Goal: Complete application form

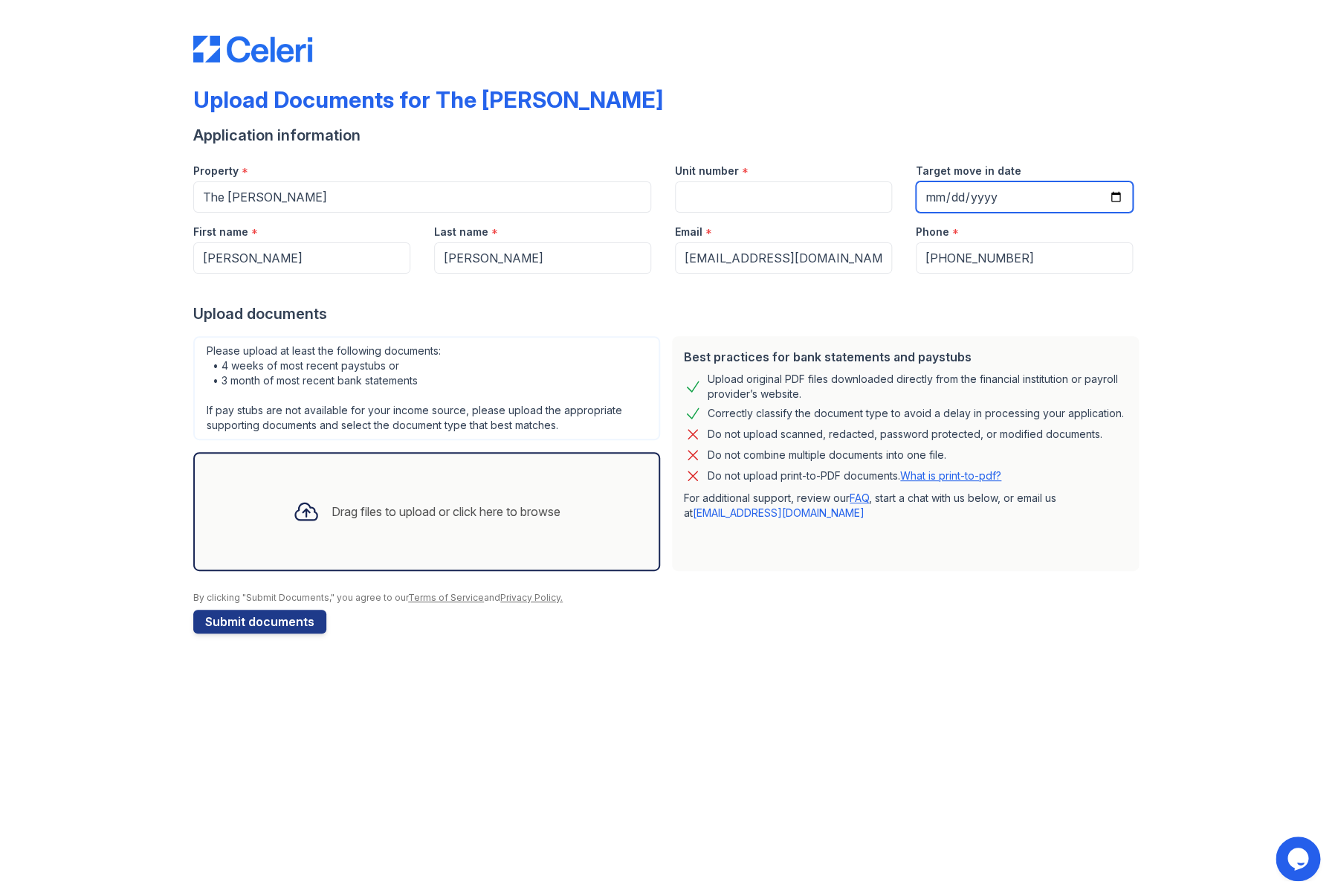
click at [1090, 202] on input "Target move in date" at bounding box center [1025, 197] width 217 height 31
type input "[DATE]"
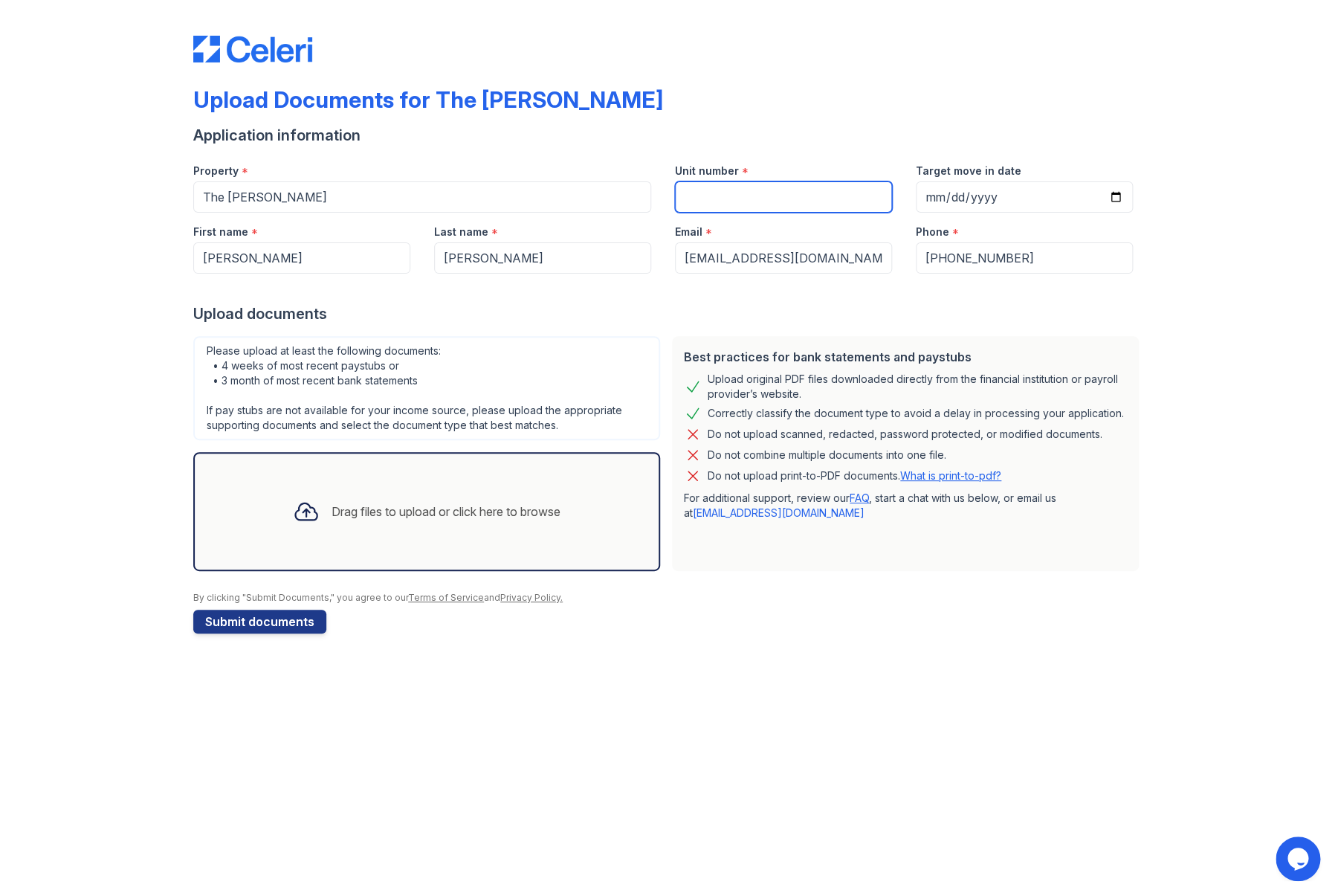
click at [777, 197] on input "Unit number" at bounding box center [783, 197] width 217 height 31
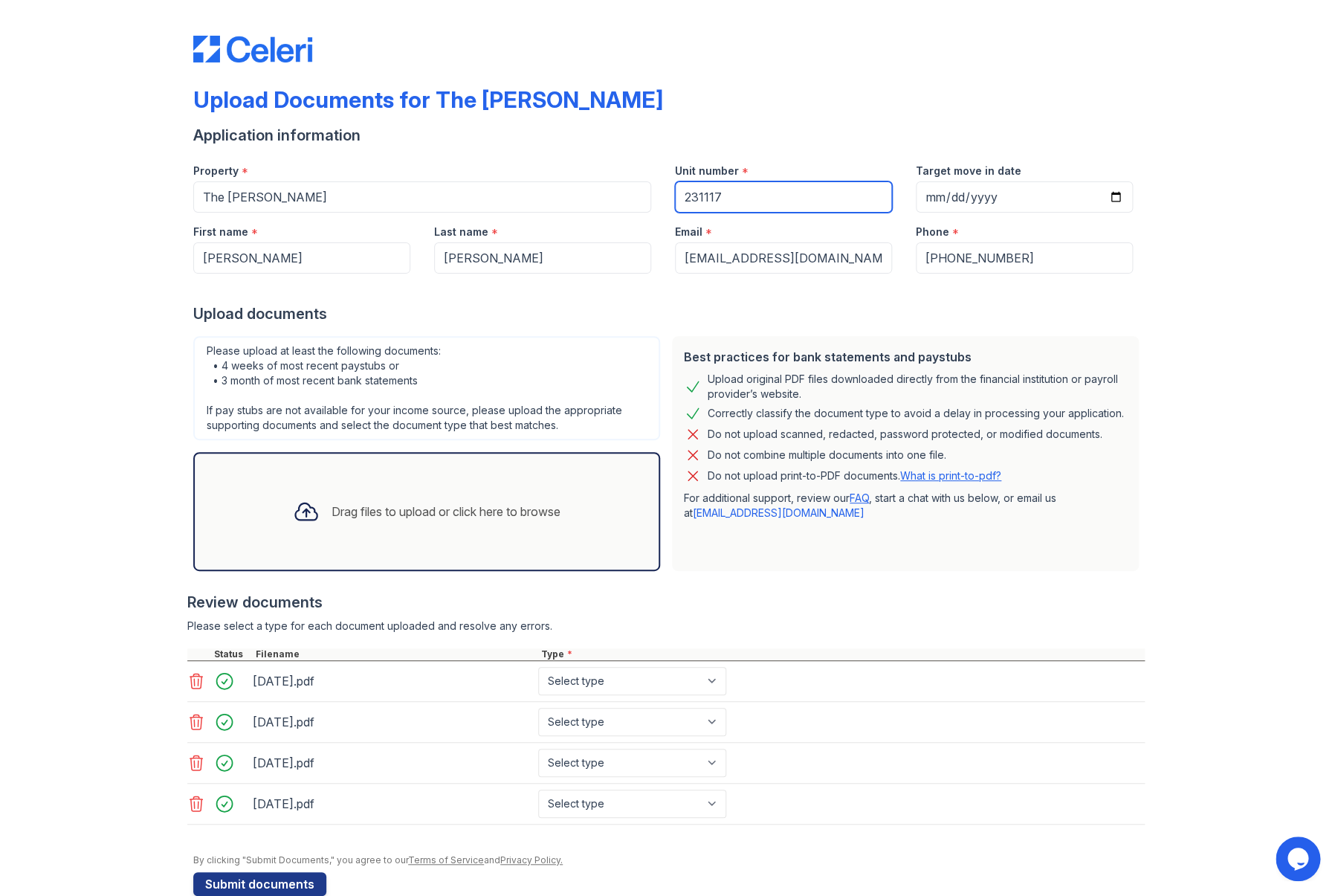
scroll to position [29, 0]
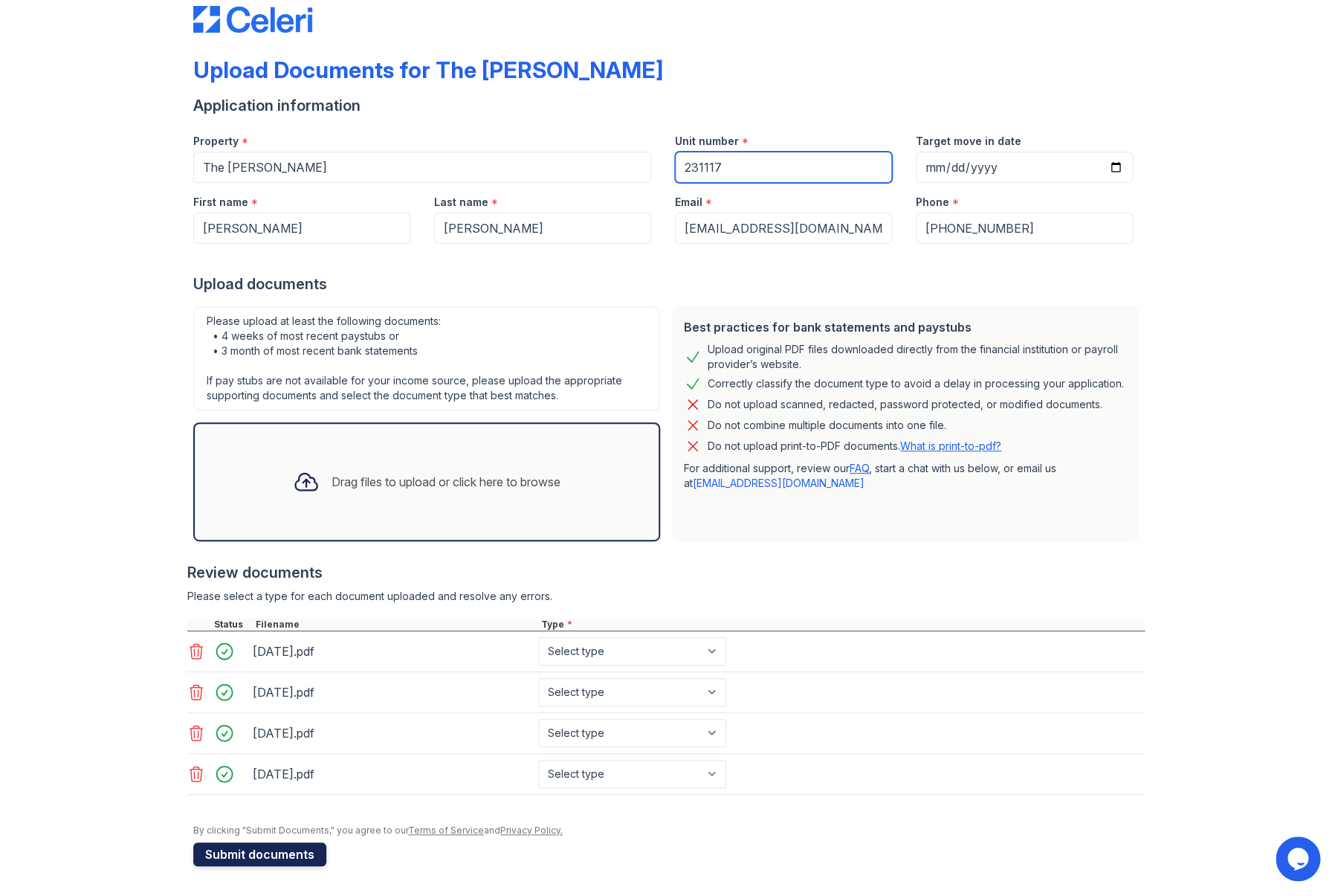
type input "231117"
click at [276, 854] on button "Submit documents" at bounding box center [260, 853] width 133 height 24
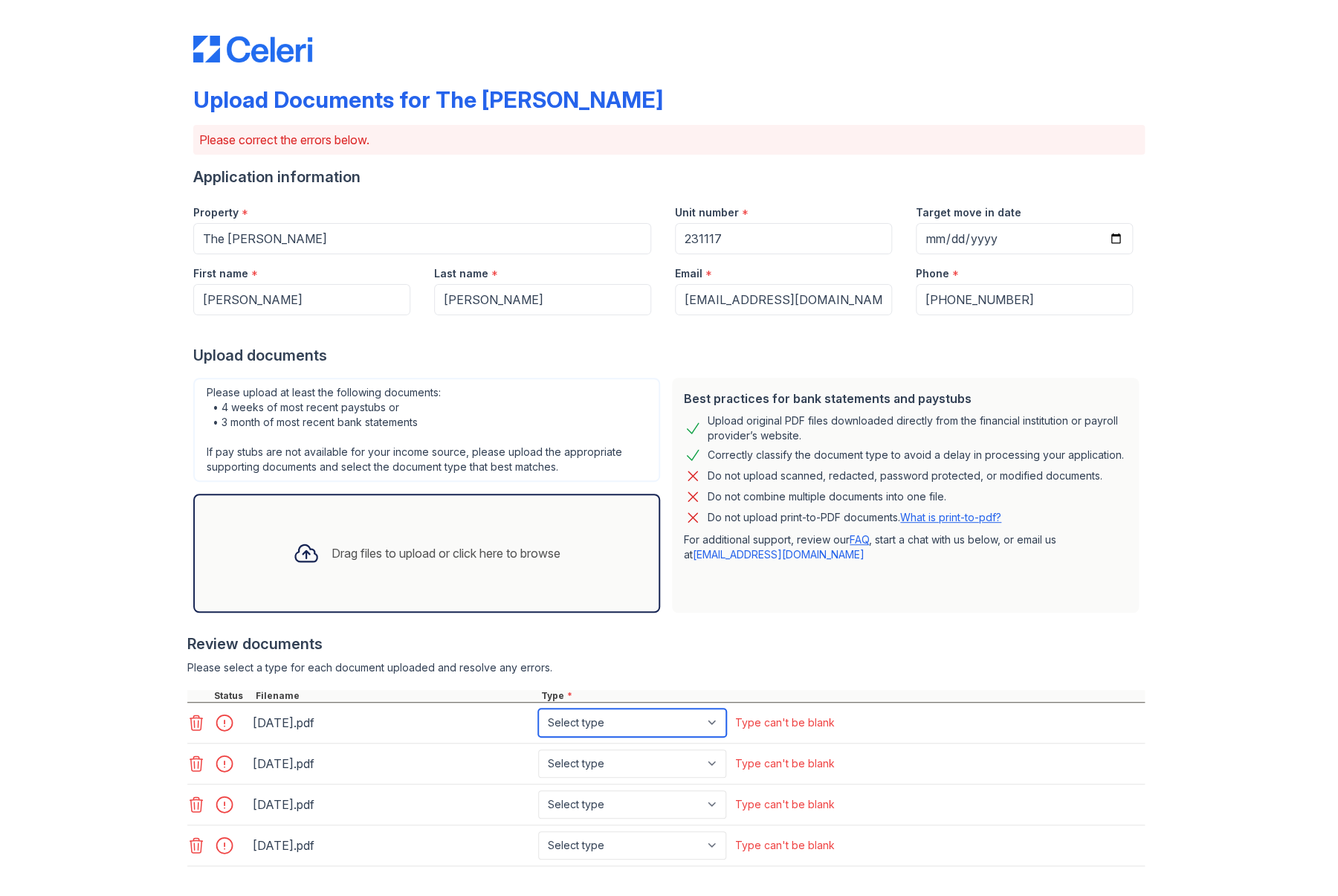
select select "paystub"
click option "Paystub" at bounding box center [0, 0] width 0 height 0
select select "paystub"
click option "Paystub" at bounding box center [0, 0] width 0 height 0
click at [539, 790] on select "Select type Paystub Bank Statement Offer Letter Tax Documents Benefit Award Let…" at bounding box center [633, 805] width 188 height 29
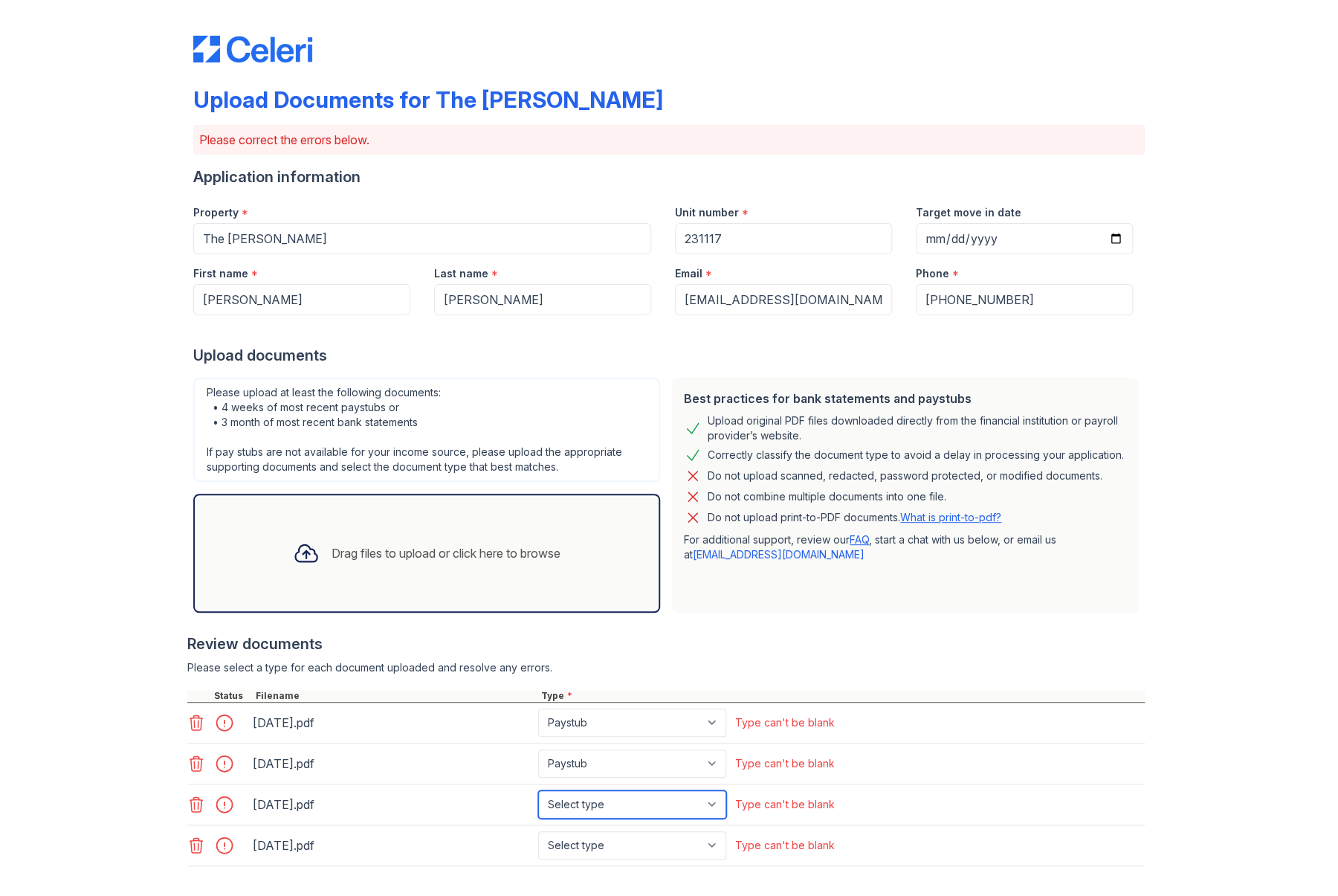
select select "paystub"
click option "Paystub" at bounding box center [0, 0] width 0 height 0
click at [539, 790] on select "Select type Paystub Bank Statement Offer Letter Tax Documents Benefit Award Let…" at bounding box center [633, 805] width 188 height 29
click option "Paystub" at bounding box center [0, 0] width 0 height 0
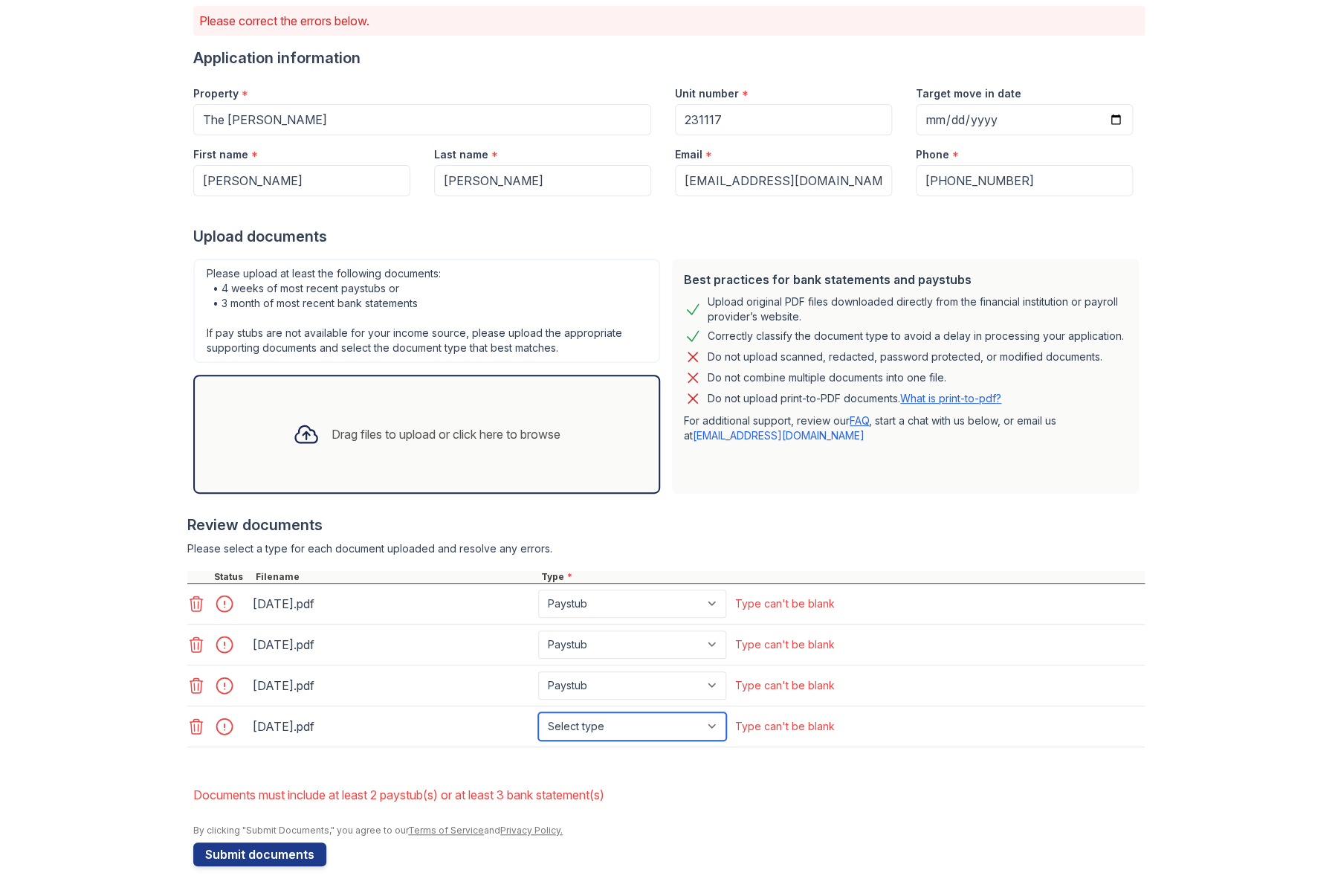
select select "paystub"
click option "Paystub" at bounding box center [0, 0] width 0 height 0
click at [274, 853] on button "Submit documents" at bounding box center [260, 853] width 133 height 24
